Goal: Task Accomplishment & Management: Use online tool/utility

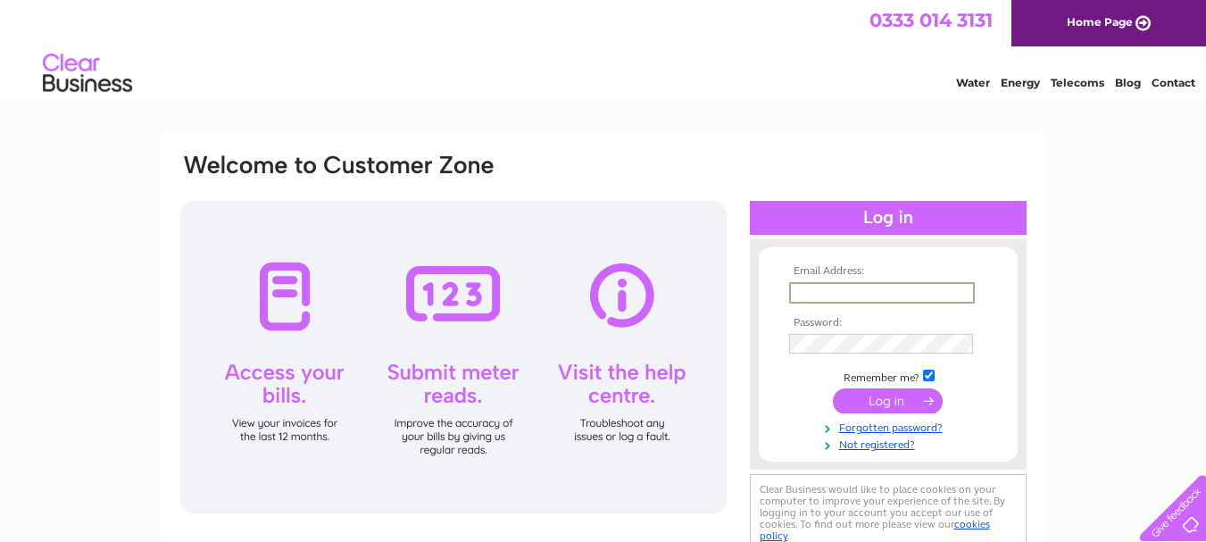
click at [807, 294] on input "text" at bounding box center [882, 292] width 186 height 21
type input "d.aves@btconnect.com"
click at [866, 395] on input "submit" at bounding box center [888, 398] width 110 height 25
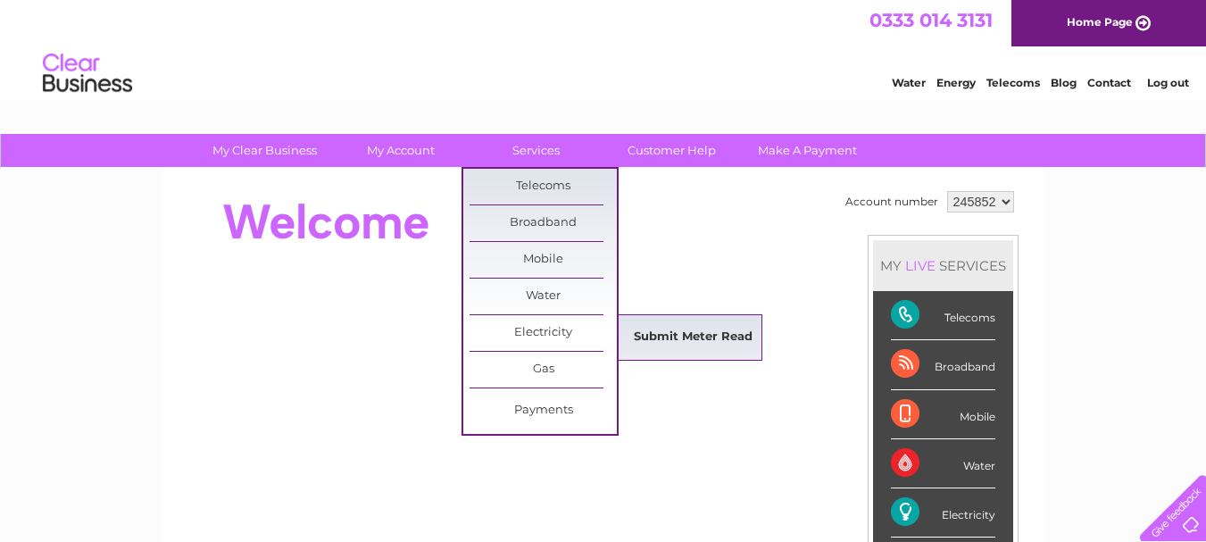
click at [646, 338] on link "Submit Meter Read" at bounding box center [692, 338] width 147 height 36
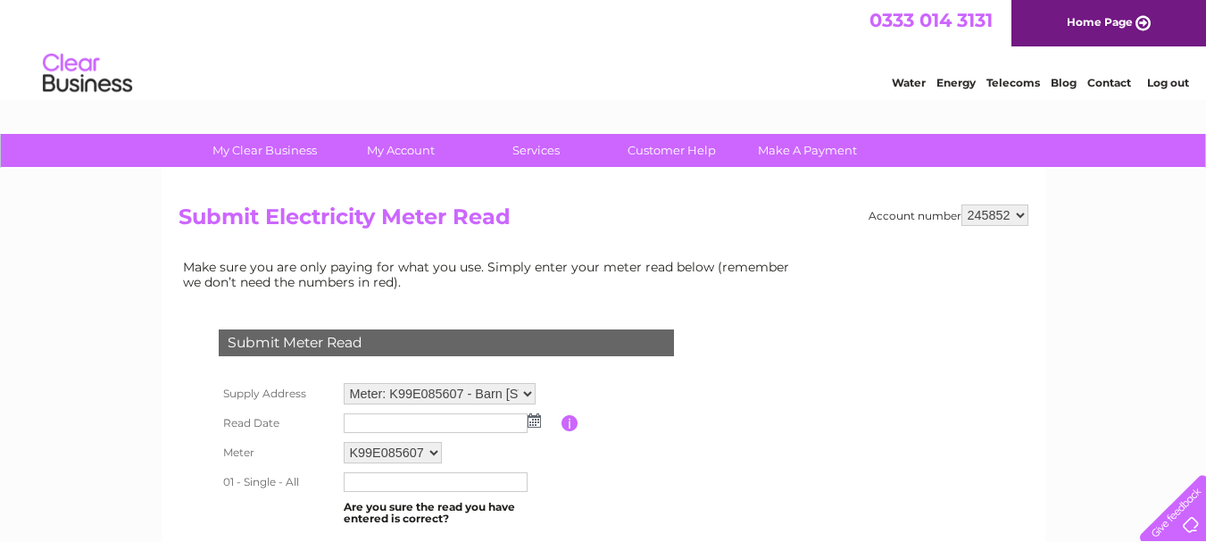
click at [535, 420] on img at bounding box center [533, 420] width 13 height 14
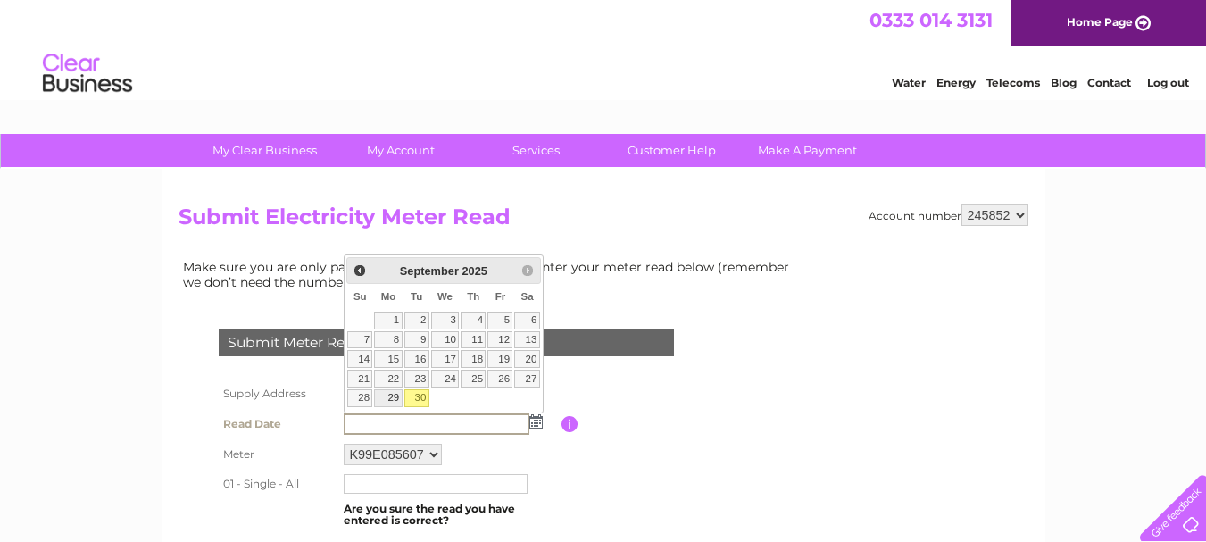
click at [391, 395] on link "29" at bounding box center [388, 398] width 28 height 18
type input "2025/09/29"
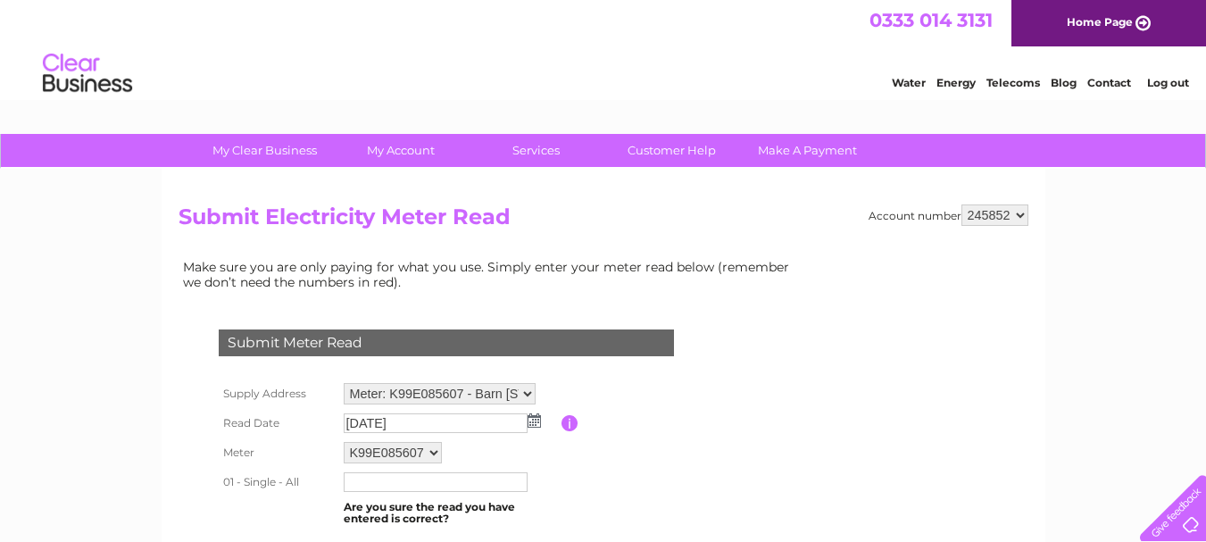
click at [373, 480] on input "text" at bounding box center [436, 482] width 184 height 20
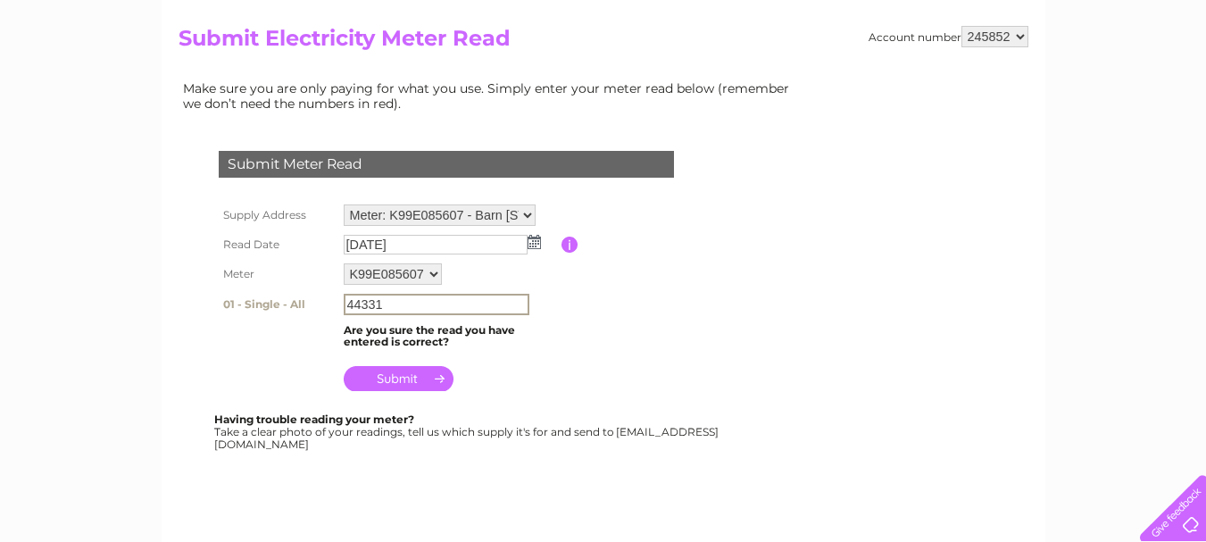
scroll to position [250, 0]
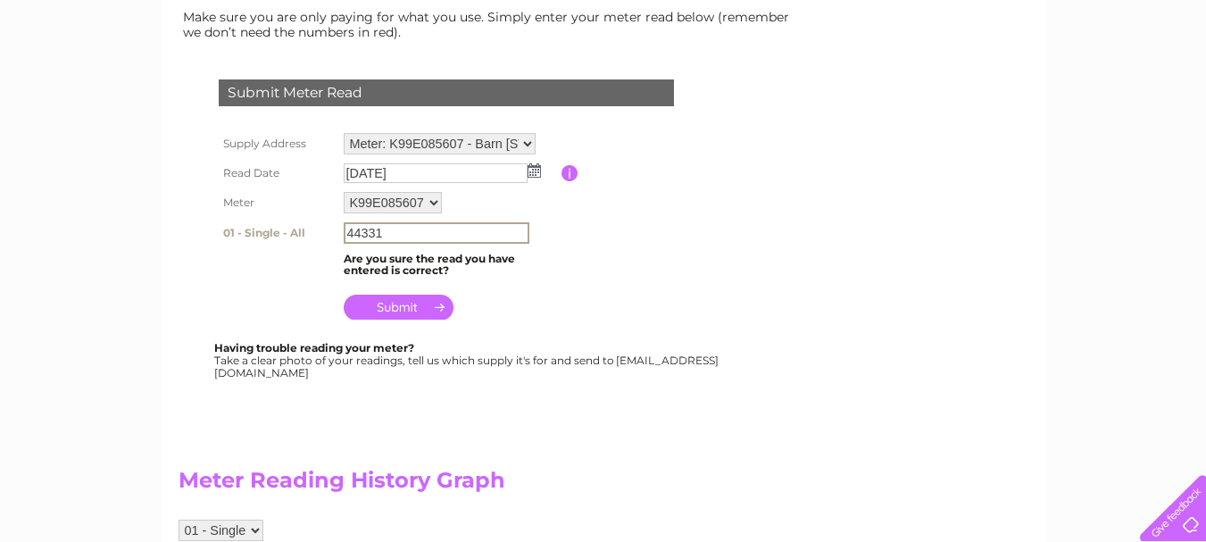
type input "44331"
click at [403, 304] on input "submit" at bounding box center [399, 307] width 110 height 25
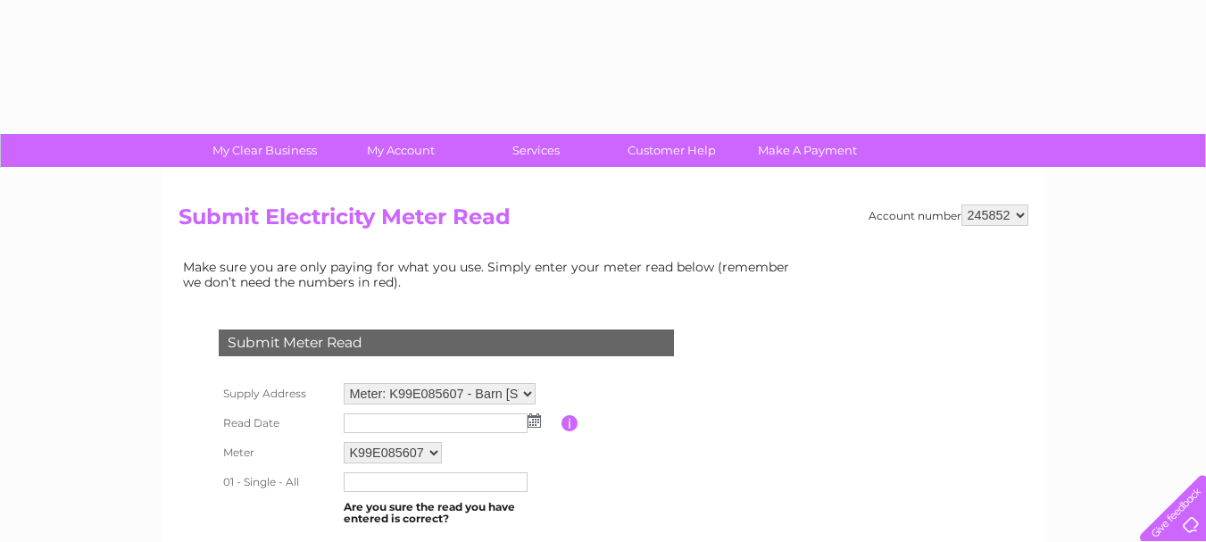
click at [527, 394] on select "Meter: K99E085607 - Barn 1, Elm Farm, Thorpe Street, Hinderclay, Diss, IP22 1HT…" at bounding box center [440, 393] width 192 height 21
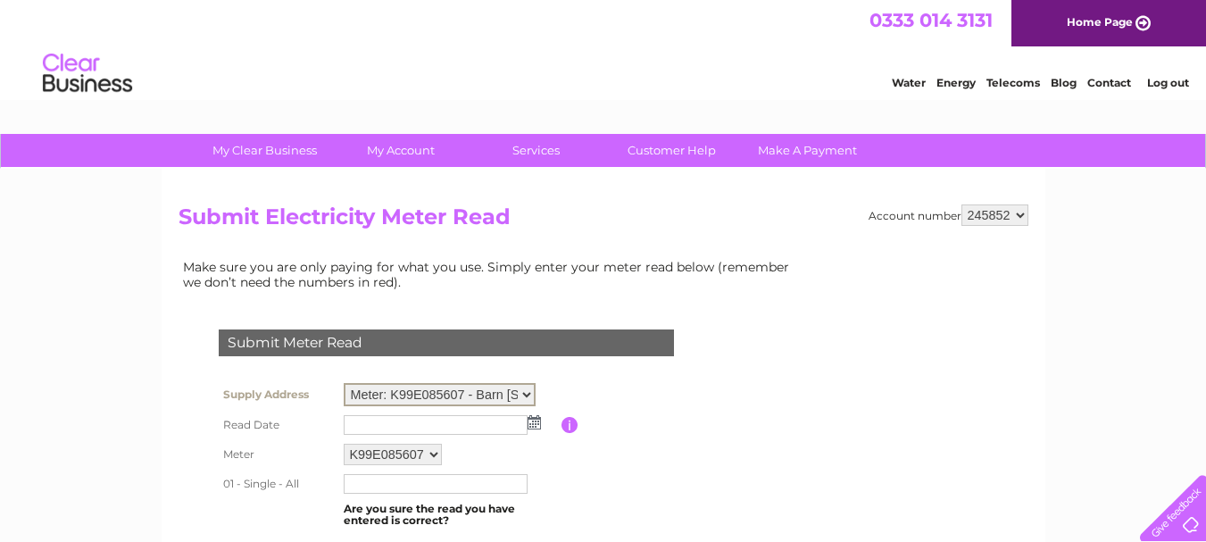
select select "131446"
click at [344, 383] on select "Meter: K99E085607 - Barn 1, Elm Farm, Thorpe Street, Hinderclay, Diss, IP22 1HT…" at bounding box center [440, 394] width 192 height 23
drag, startPoint x: 0, startPoint y: 0, endPoint x: 535, endPoint y: 417, distance: 677.9
click at [535, 417] on img at bounding box center [533, 420] width 13 height 14
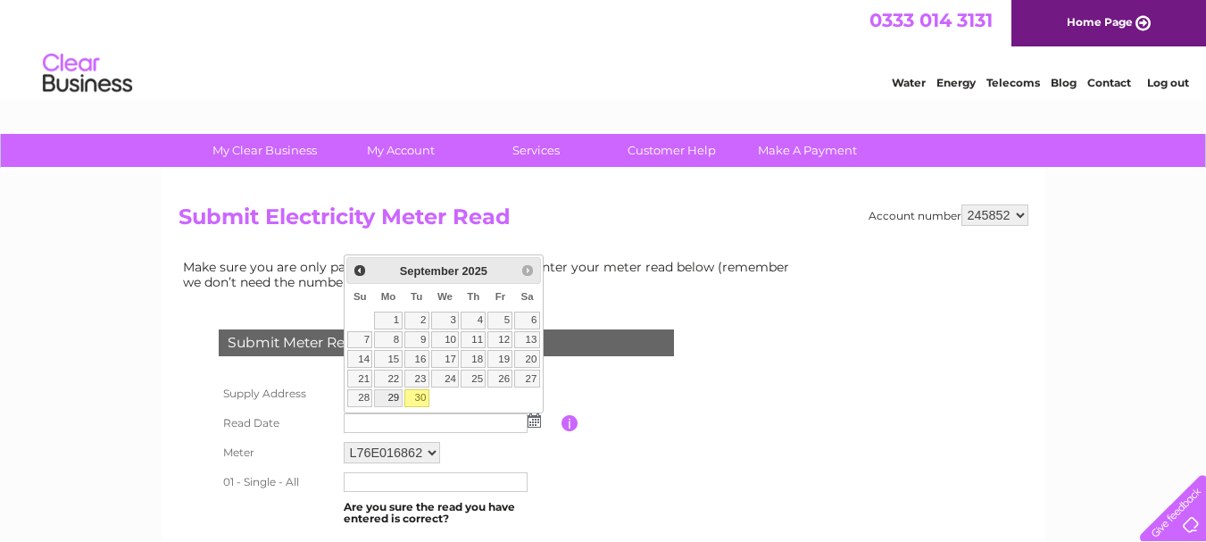
click at [393, 394] on link "29" at bounding box center [388, 398] width 28 height 18
type input "2025/09/29"
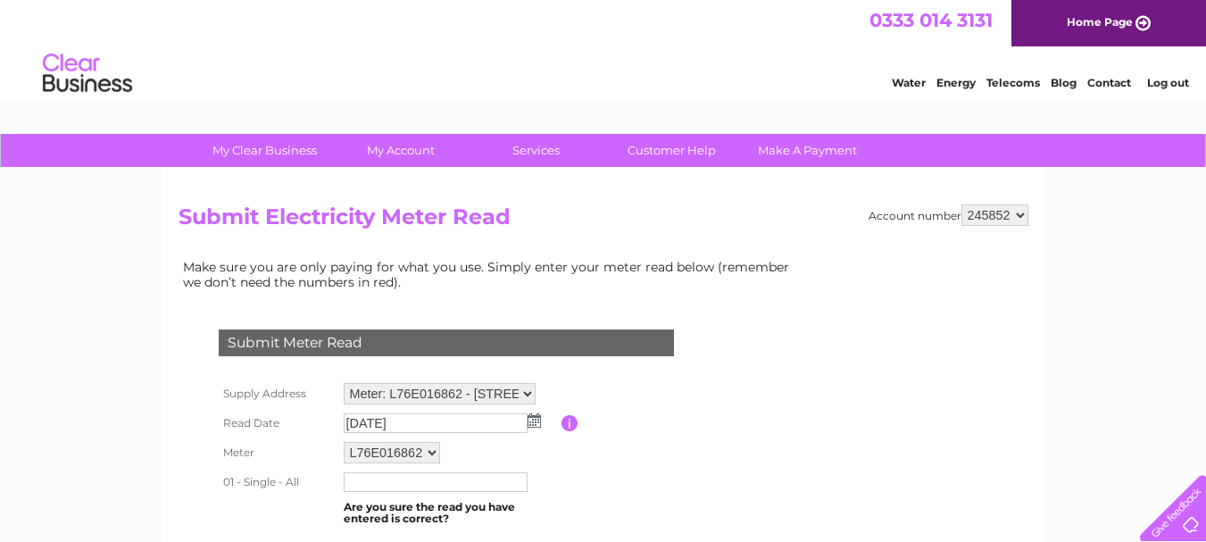
click at [390, 477] on input "text" at bounding box center [436, 482] width 184 height 20
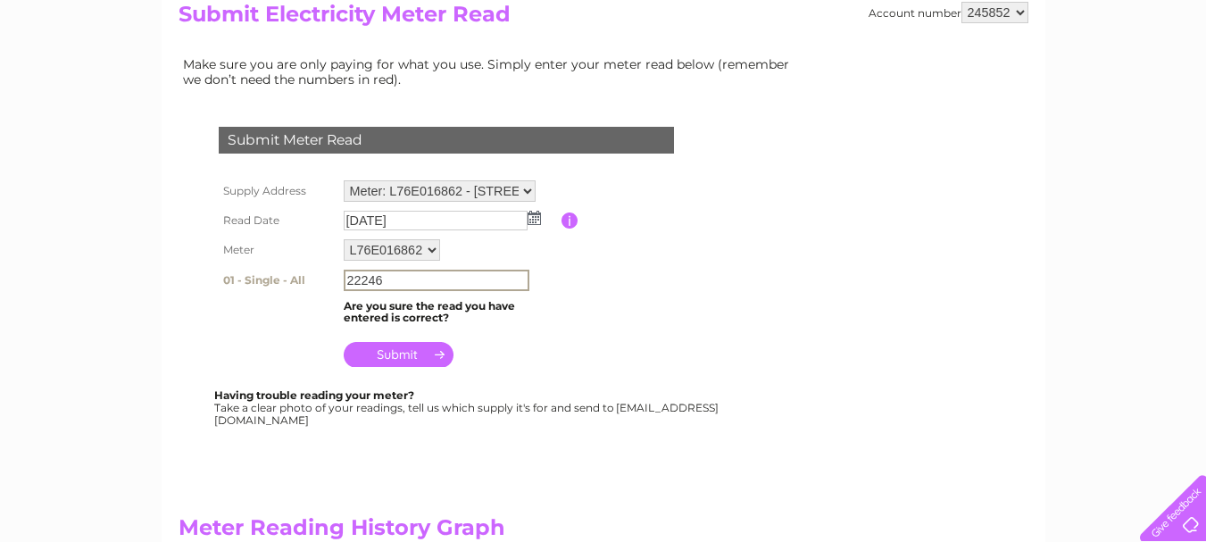
scroll to position [214, 0]
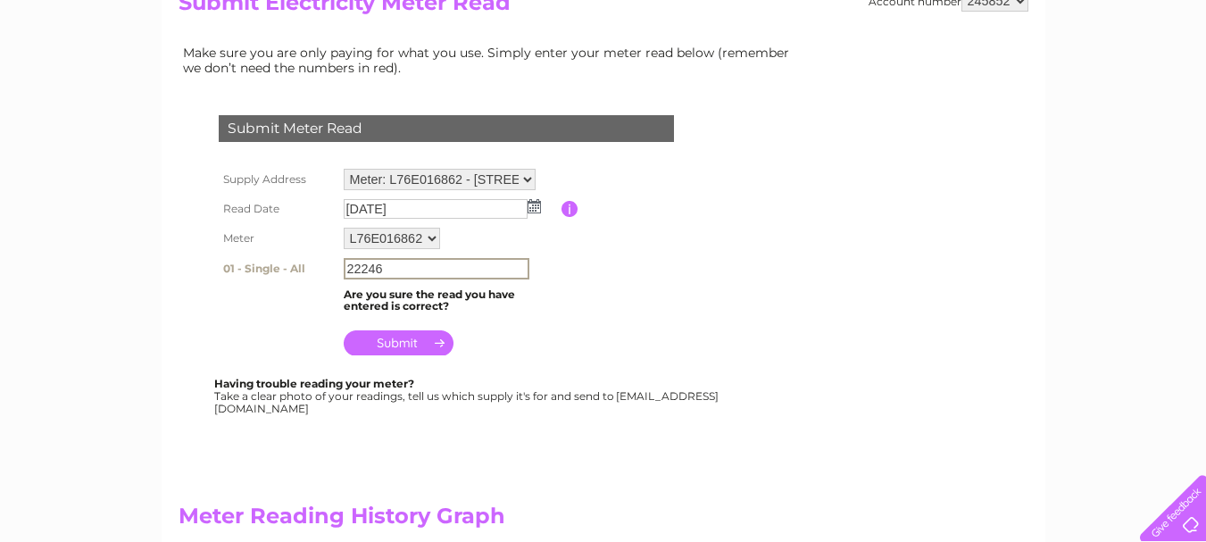
type input "22246"
click at [389, 345] on input "submit" at bounding box center [399, 342] width 110 height 25
